Goal: Book appointment/travel/reservation

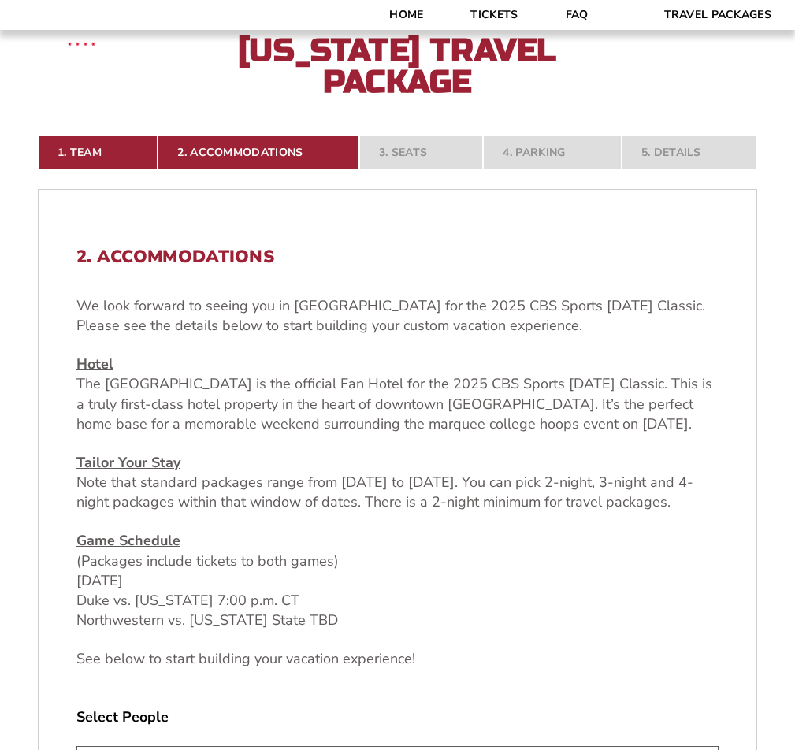
scroll to position [800, 0]
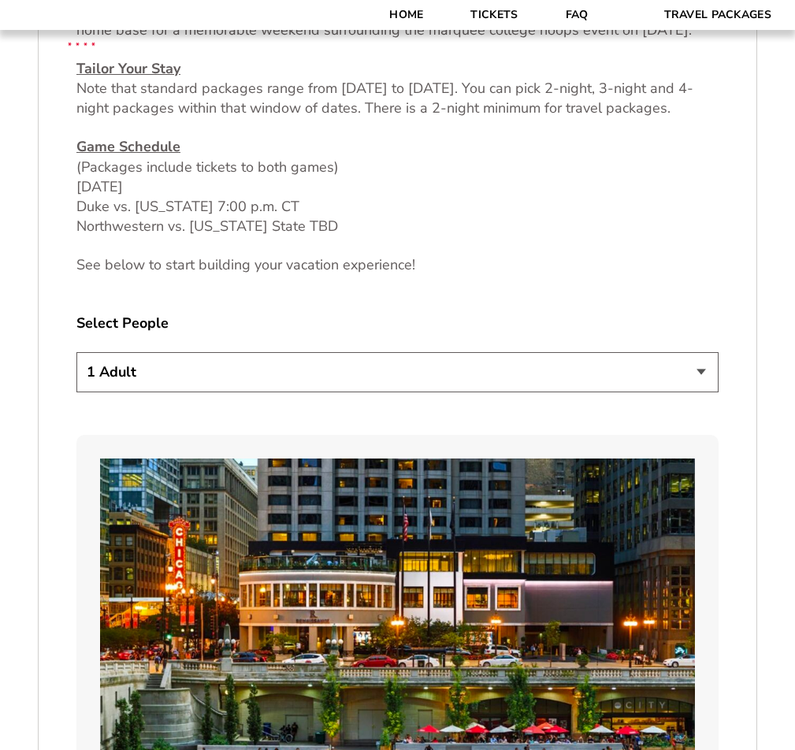
click at [684, 392] on select "1 Adult 2 Adults 3 Adults 4 Adults 2 Adults + 1 Child 2 Adults + 2 Children 2 A…" at bounding box center [397, 372] width 642 height 40
select select "2 Adults"
click at [76, 391] on select "1 Adult 2 Adults 3 Adults 4 Adults 2 Adults + 1 Child 2 Adults + 2 Children 2 A…" at bounding box center [397, 372] width 642 height 40
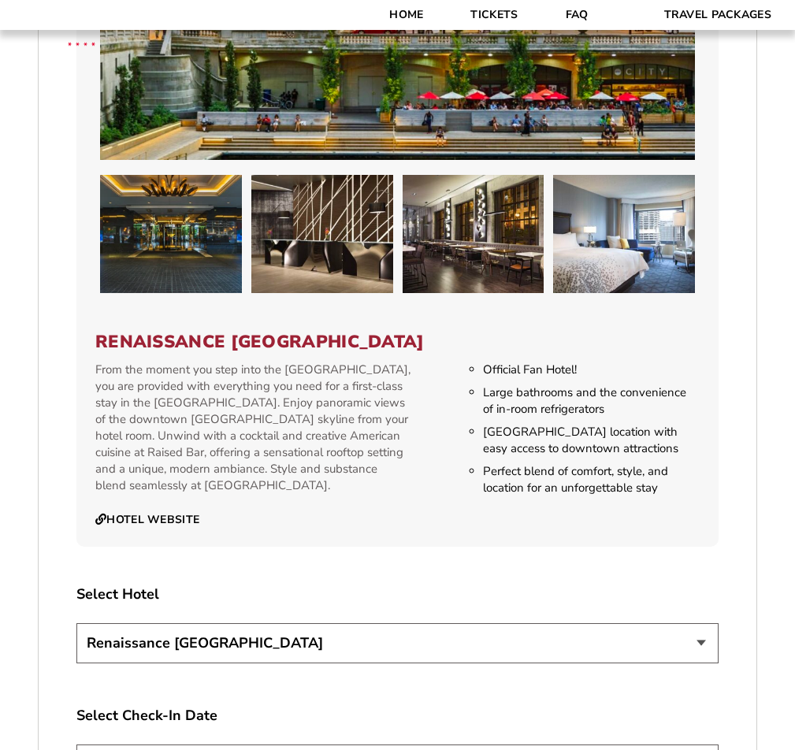
scroll to position [1438, 0]
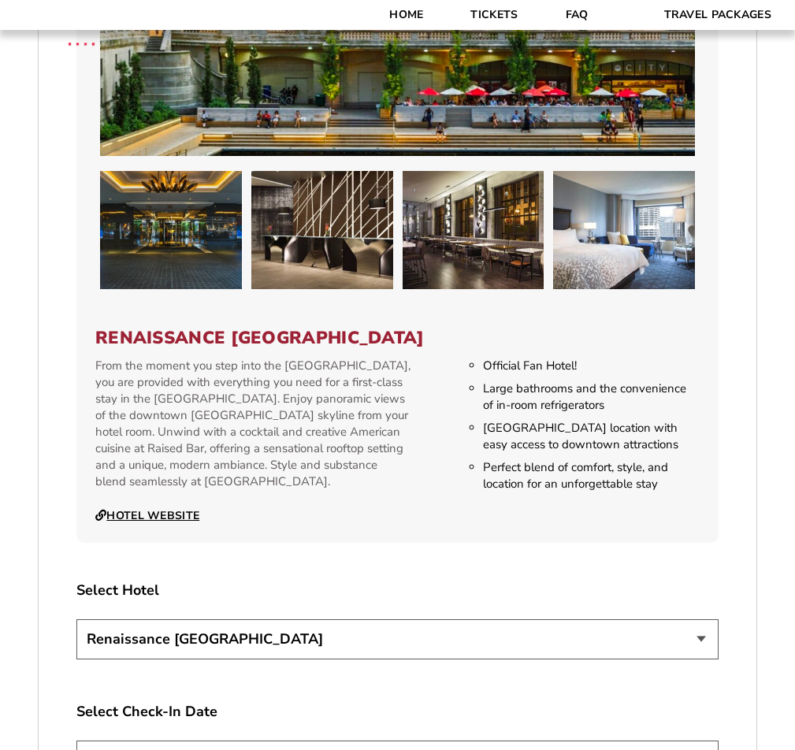
click at [122, 523] on link "Hotel Website" at bounding box center [147, 516] width 104 height 14
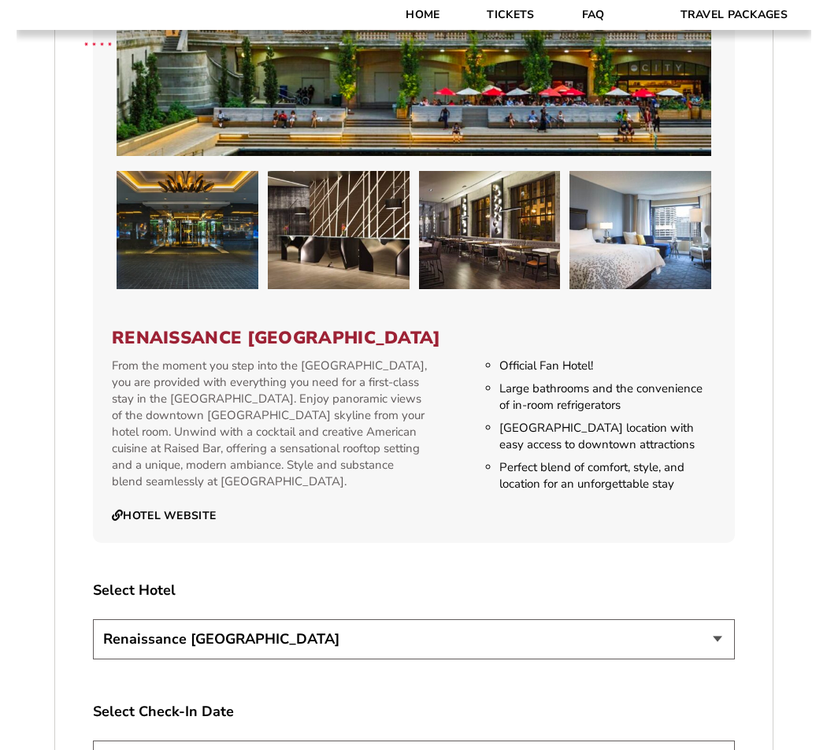
scroll to position [1398, 0]
